Goal: Entertainment & Leisure: Consume media (video, audio)

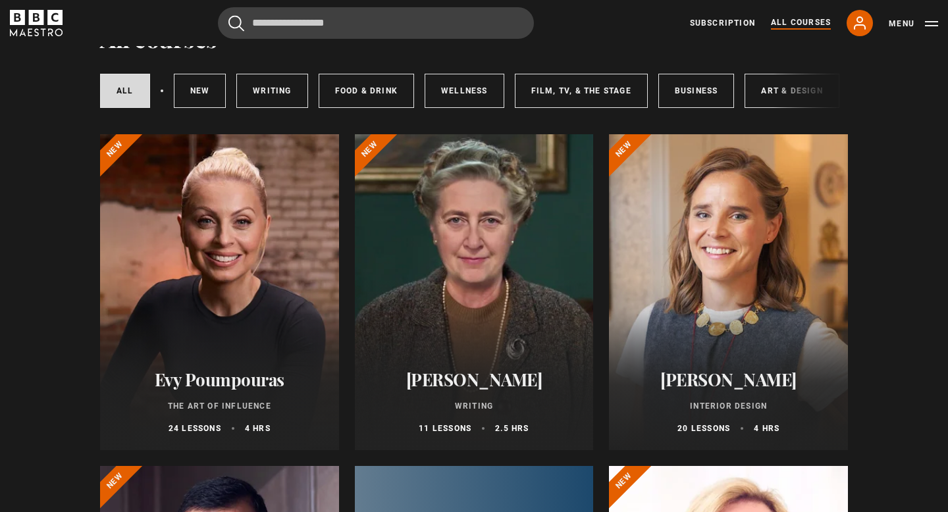
scroll to position [77, 0]
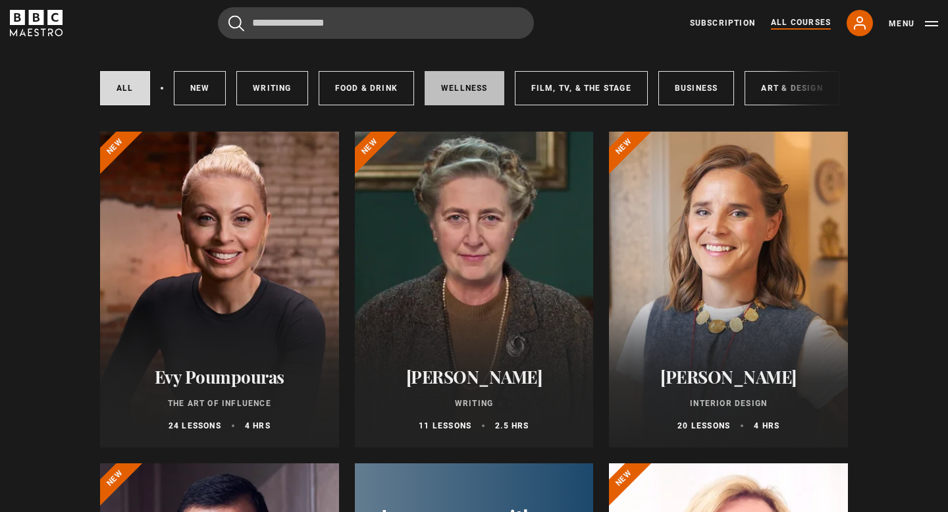
click at [458, 83] on link "Wellness" at bounding box center [465, 88] width 80 height 34
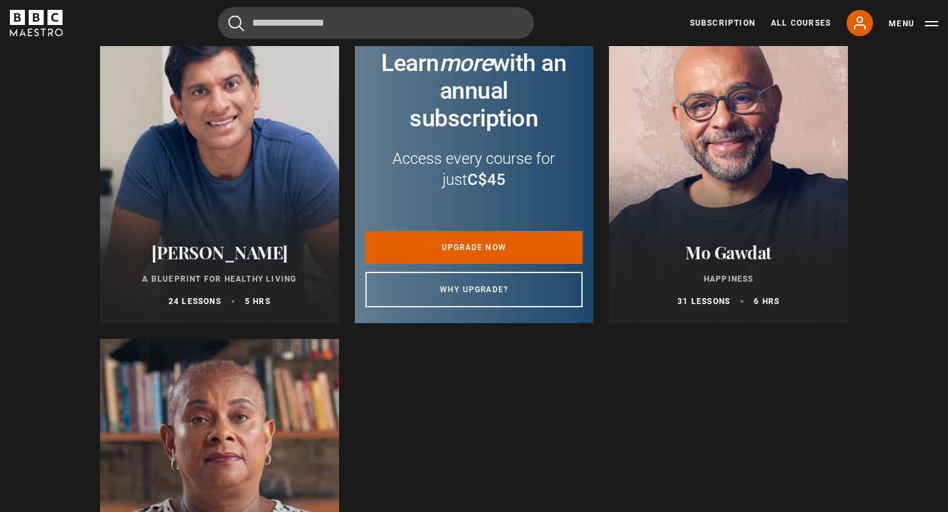
scroll to position [535, 0]
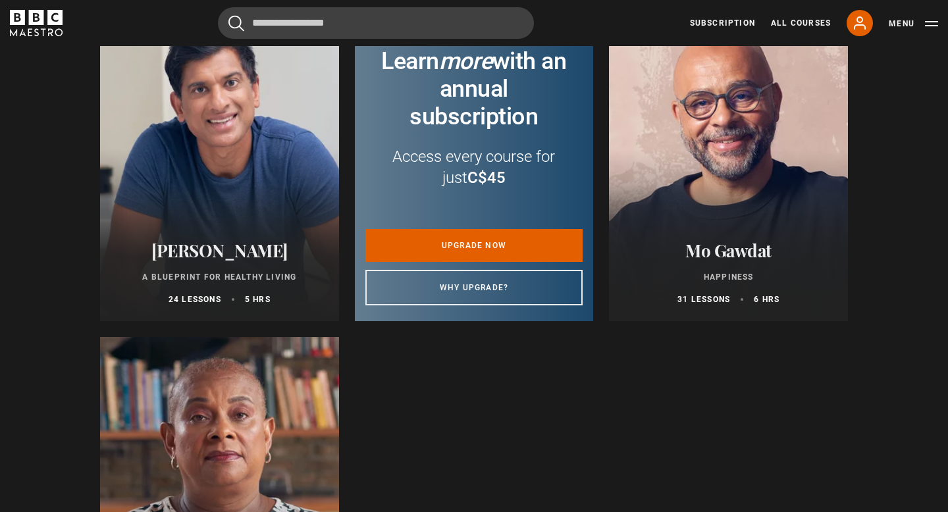
click at [229, 438] on div at bounding box center [219, 495] width 239 height 316
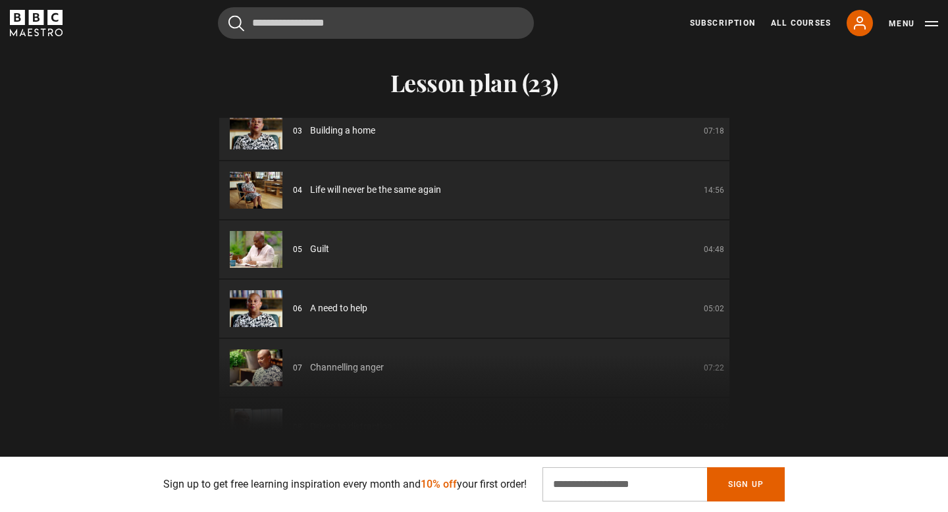
scroll to position [139, 0]
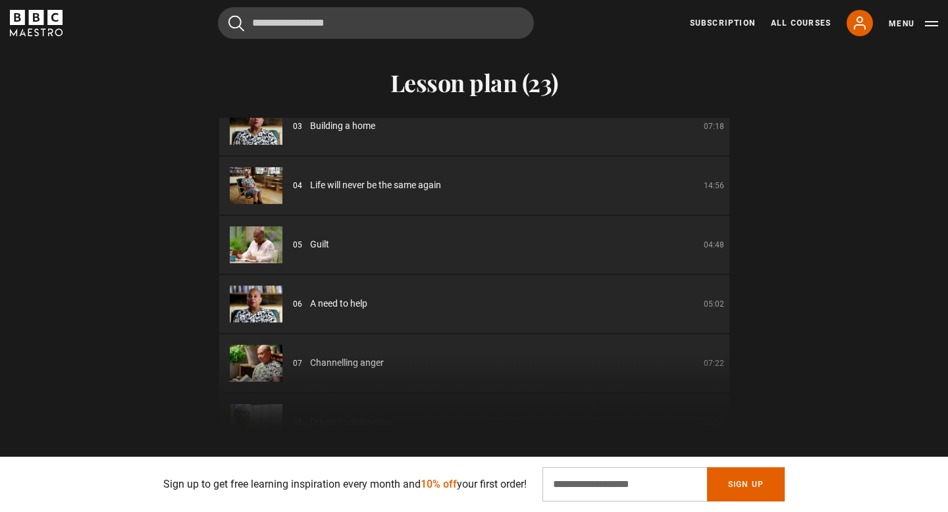
click at [382, 188] on span "Life will never be the same again" at bounding box center [375, 185] width 131 height 14
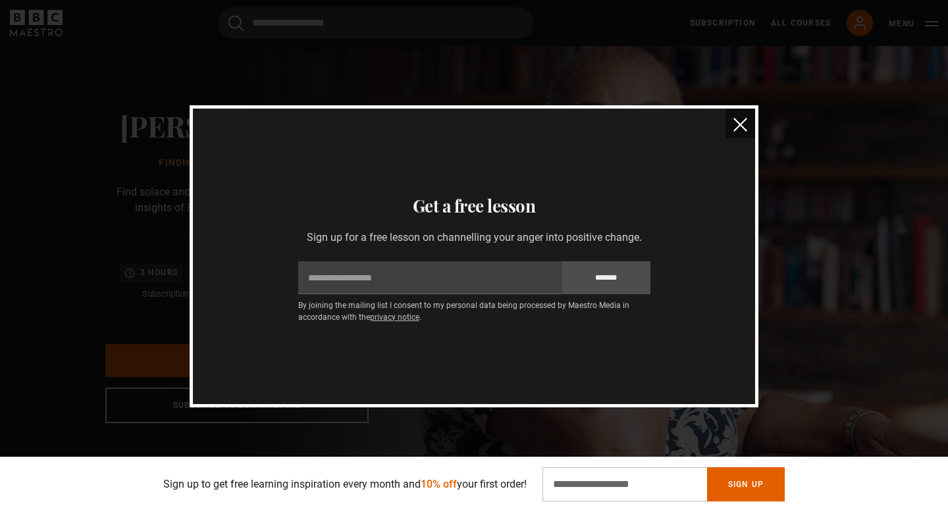
scroll to position [0, 0]
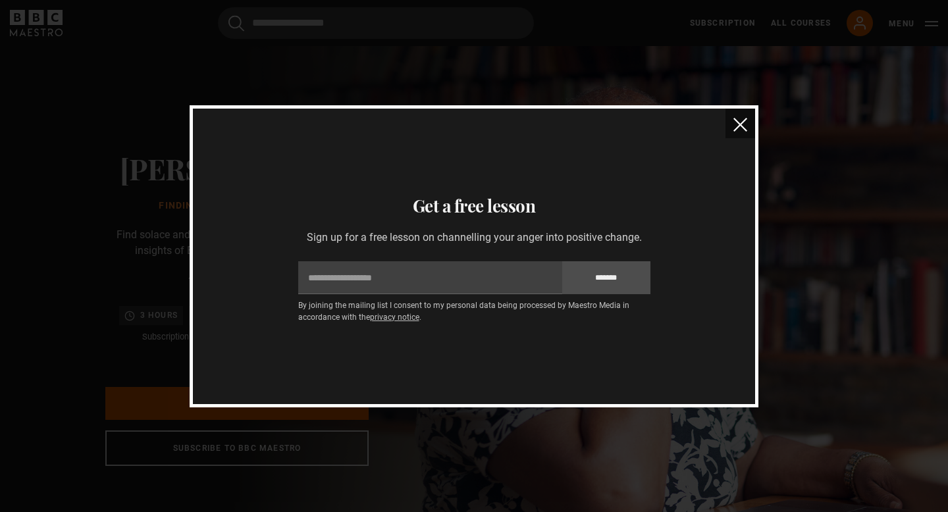
click at [739, 126] on img "close" at bounding box center [740, 125] width 14 height 14
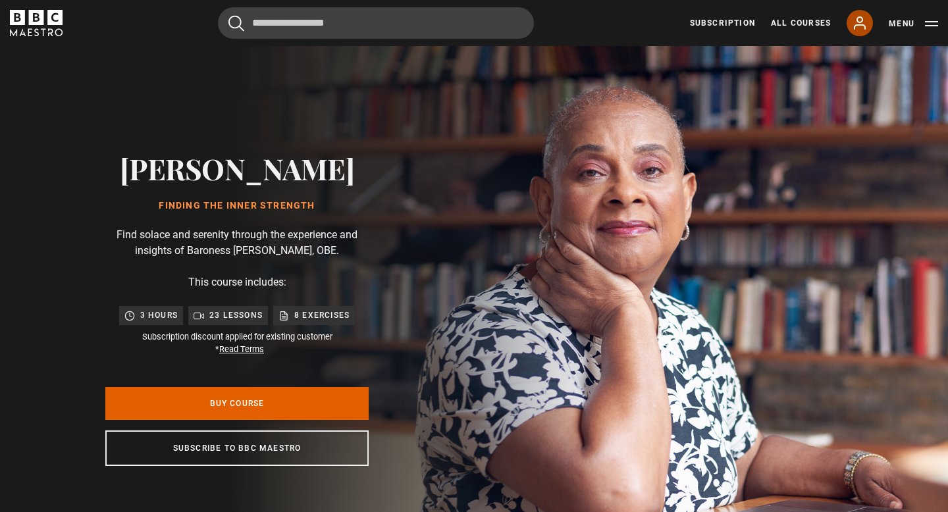
click at [862, 23] on icon at bounding box center [860, 23] width 16 height 16
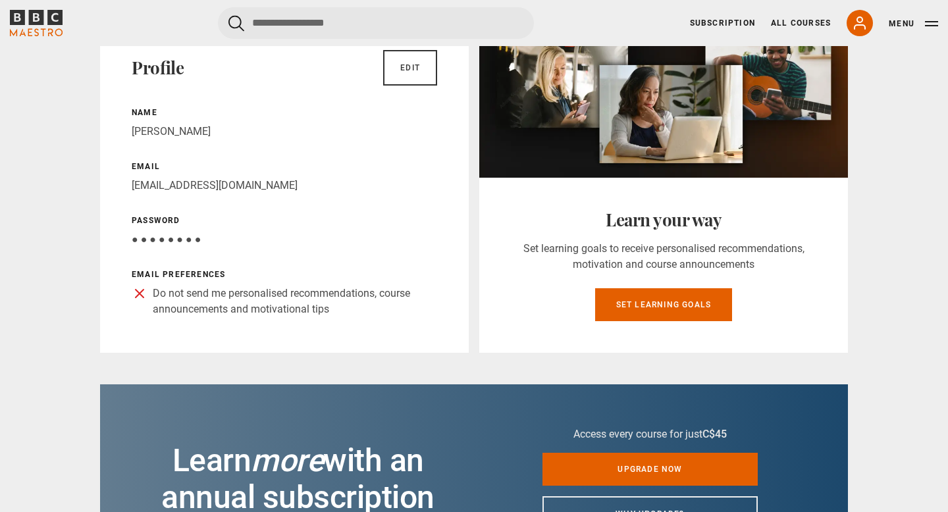
scroll to position [198, 0]
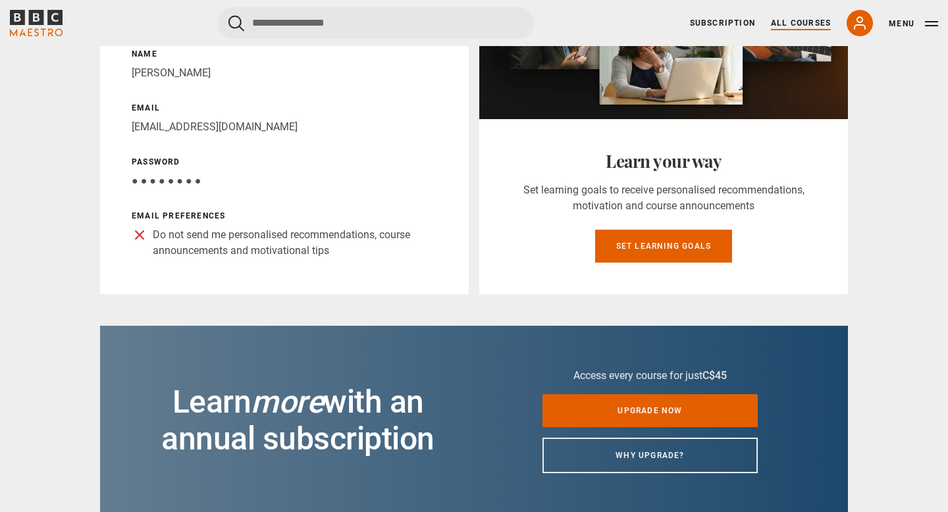
click at [804, 21] on link "All Courses" at bounding box center [801, 23] width 60 height 12
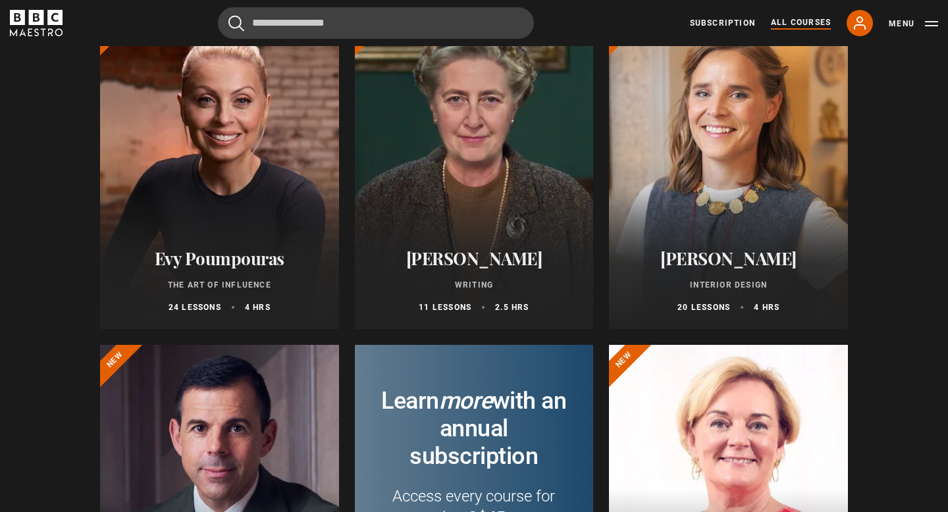
scroll to position [196, 0]
click at [217, 187] on div at bounding box center [219, 171] width 239 height 316
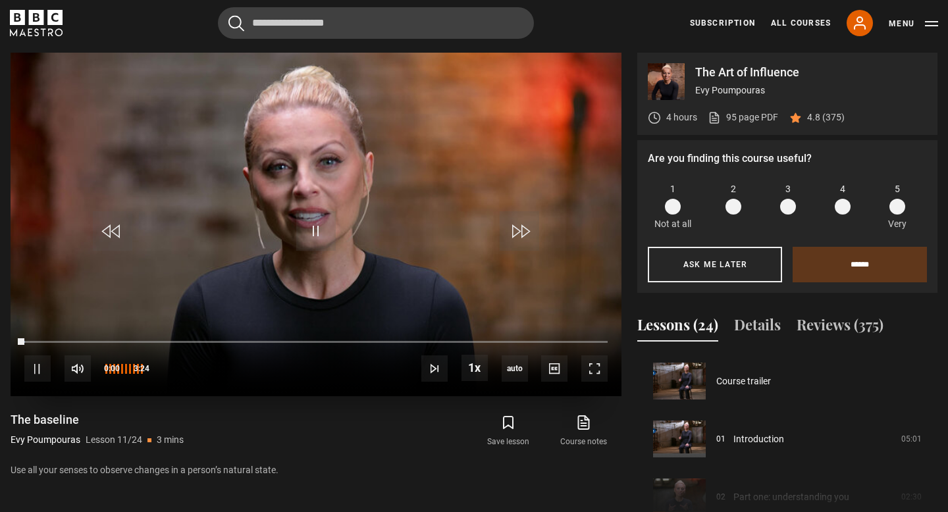
scroll to position [579, 0]
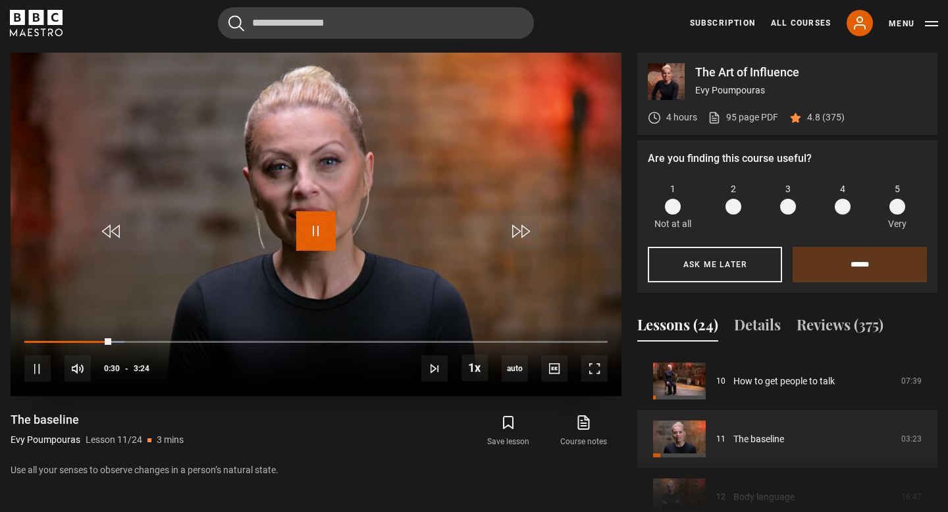
click at [313, 226] on span "Video Player" at bounding box center [315, 230] width 39 height 39
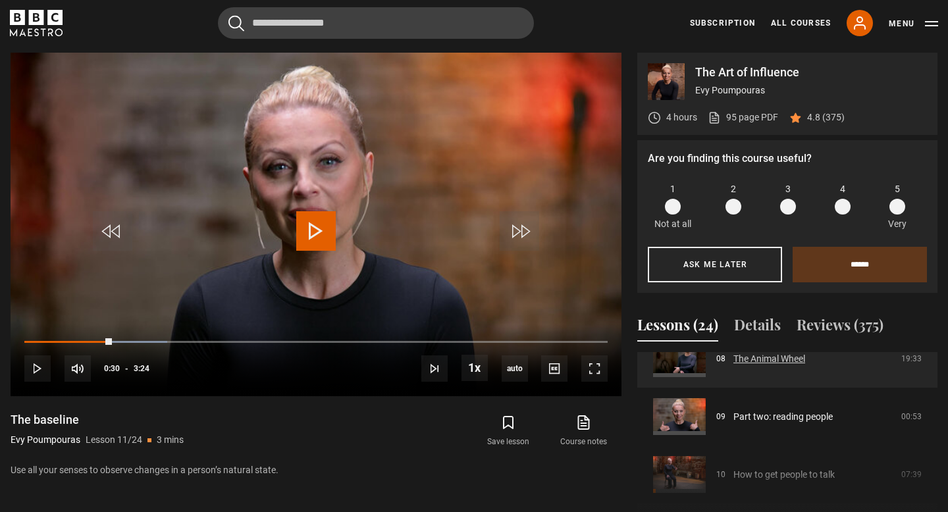
scroll to position [521, 0]
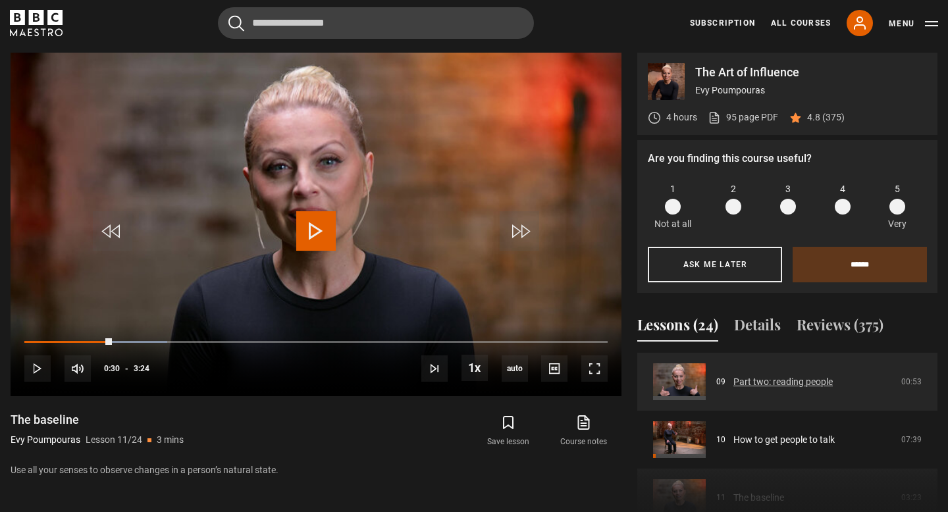
click at [806, 388] on link "Part two: reading people" at bounding box center [782, 382] width 99 height 14
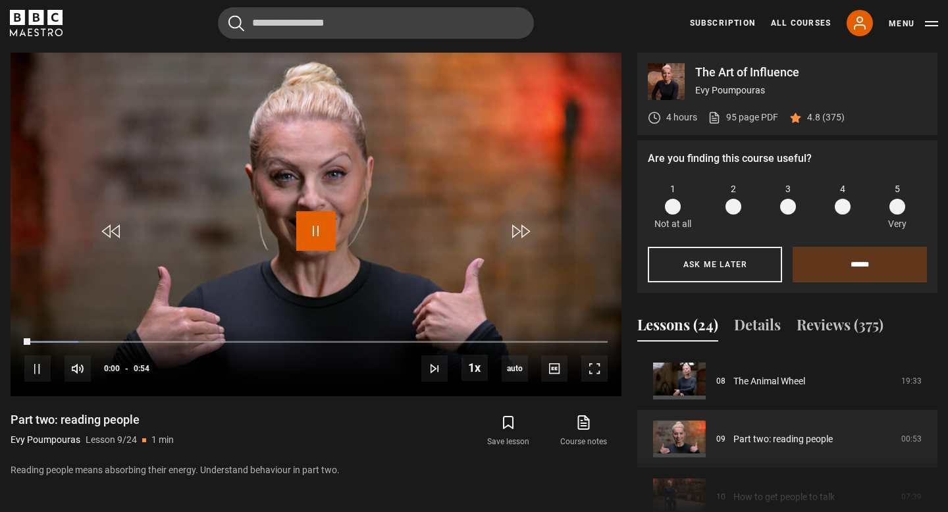
click at [319, 233] on span "Video Player" at bounding box center [315, 230] width 39 height 39
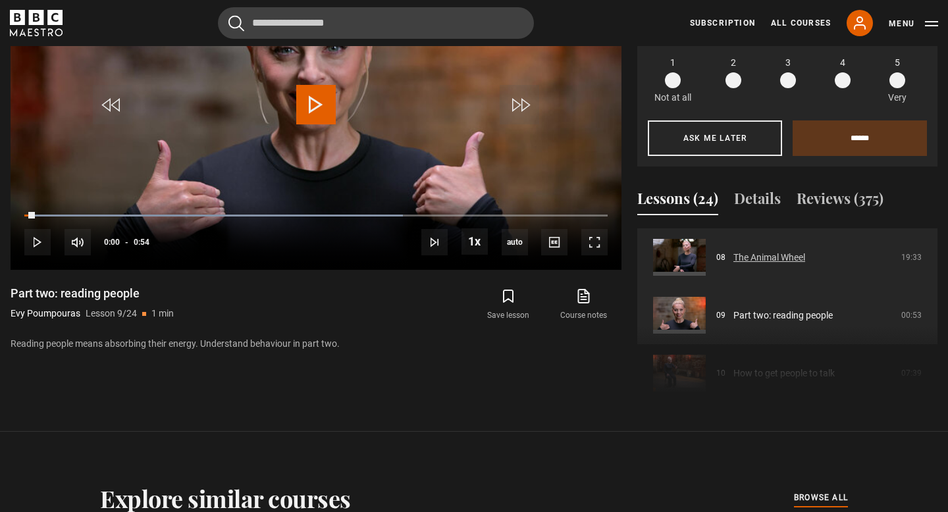
scroll to position [473, 0]
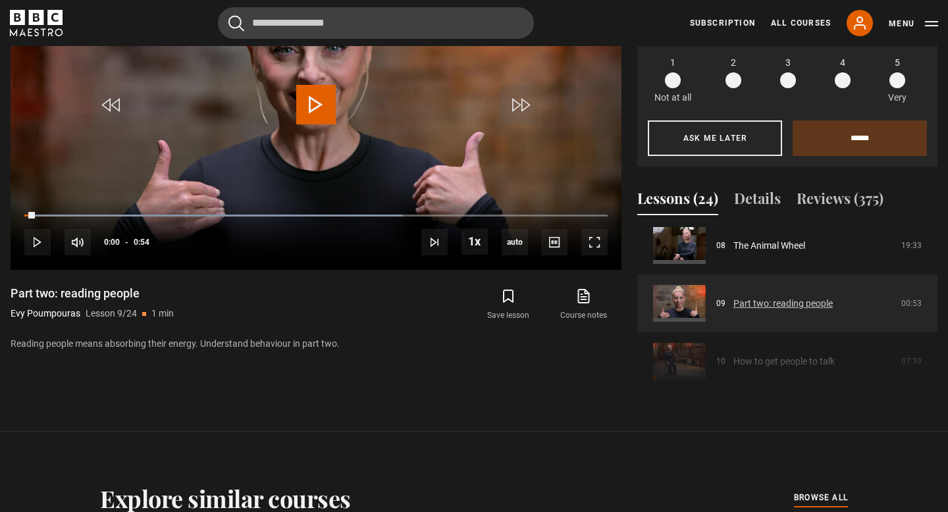
click at [792, 301] on link "Part two: reading people" at bounding box center [782, 304] width 99 height 14
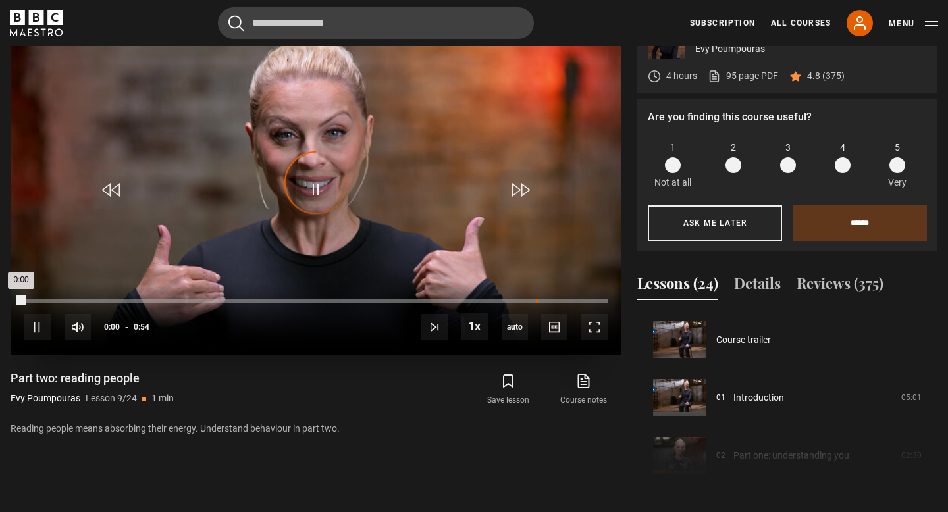
scroll to position [463, 0]
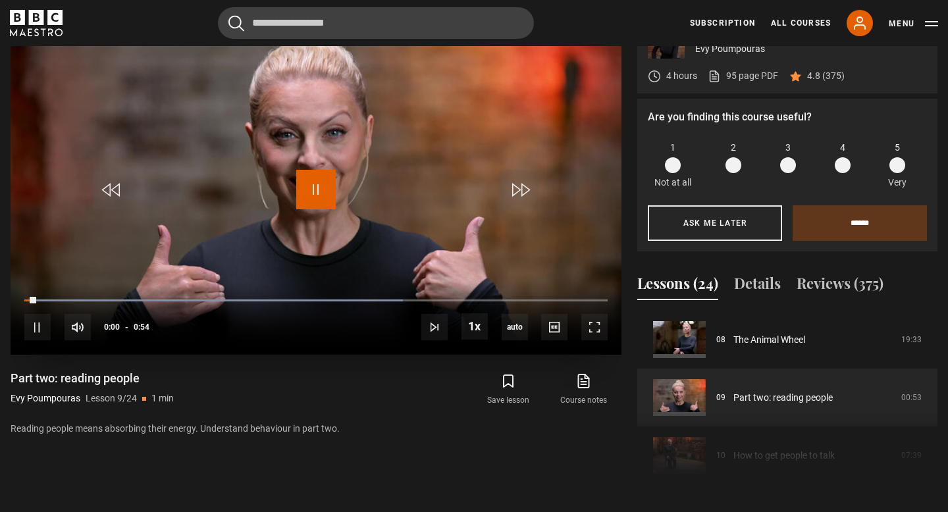
click at [315, 190] on span "Video Player" at bounding box center [315, 189] width 39 height 39
